Goal: Check status

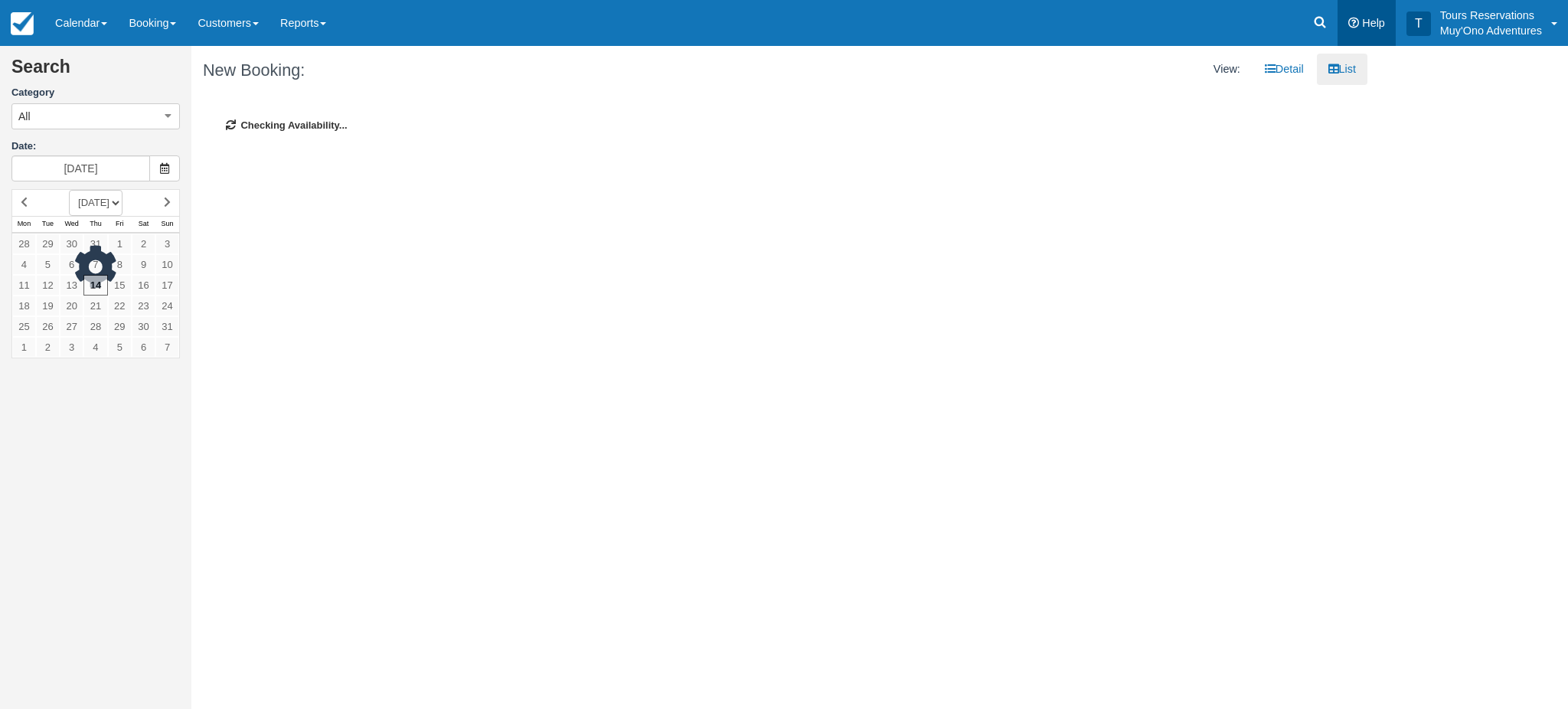
click at [1327, 24] on icon at bounding box center [1320, 22] width 15 height 15
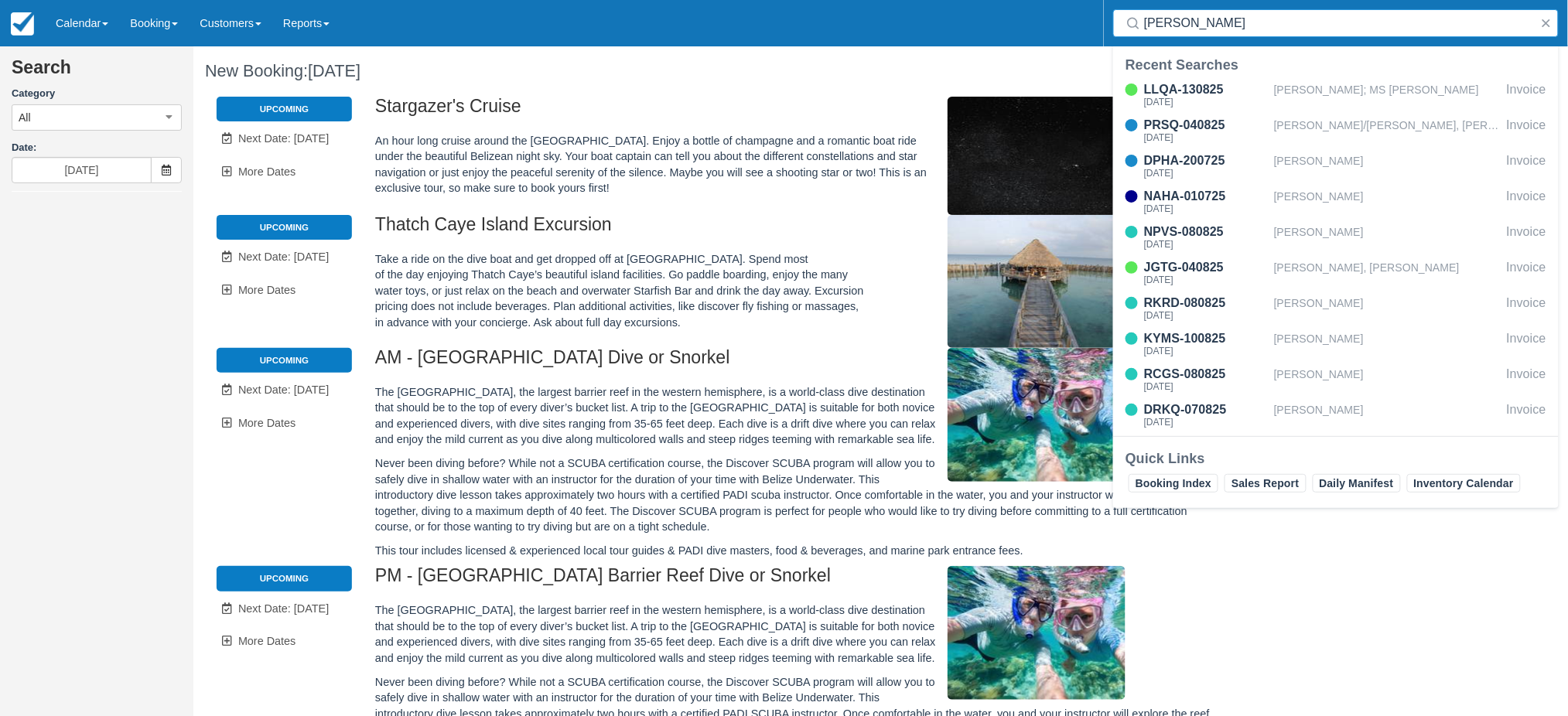
type input "april taylor"
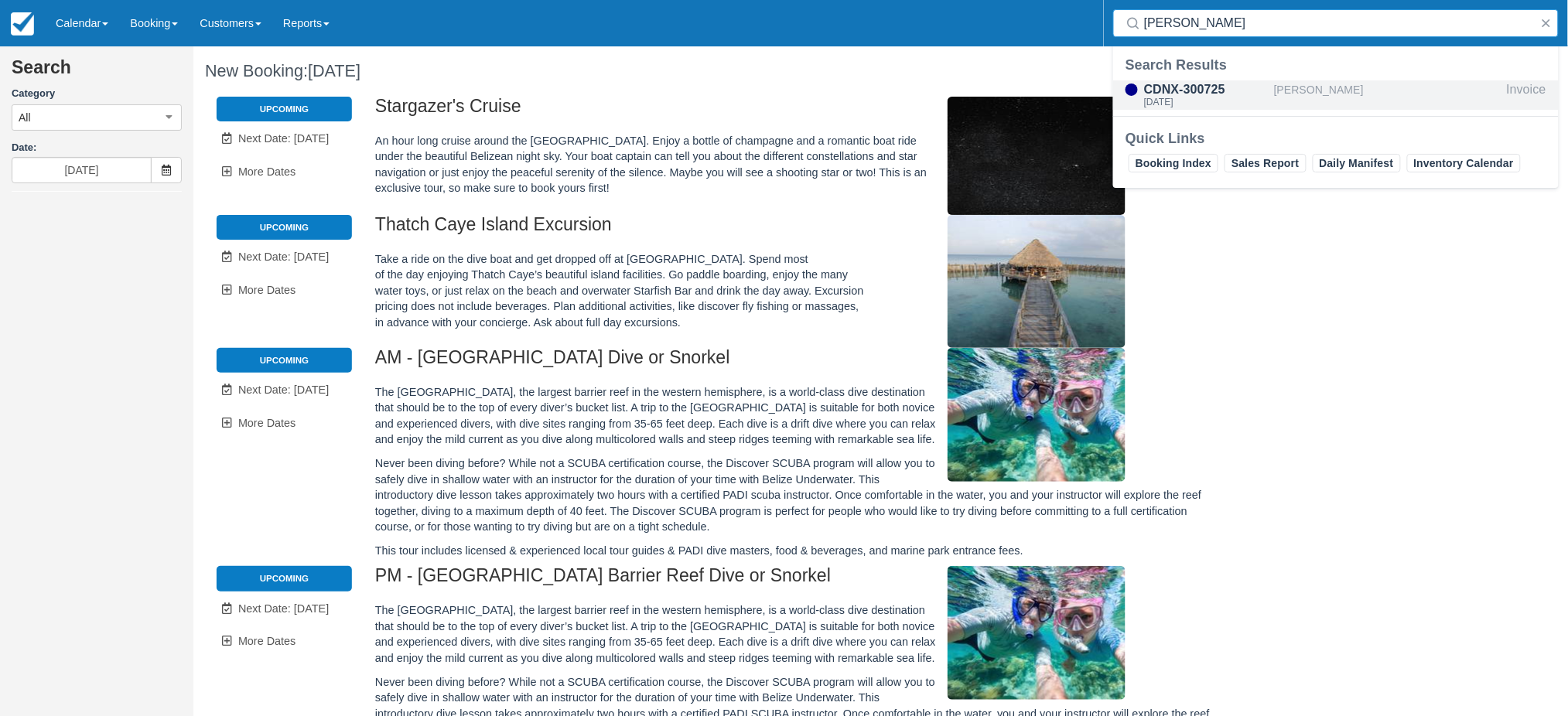
click at [1251, 91] on div "CDNX-300725" at bounding box center [1206, 90] width 124 height 19
